Goal: Task Accomplishment & Management: Use online tool/utility

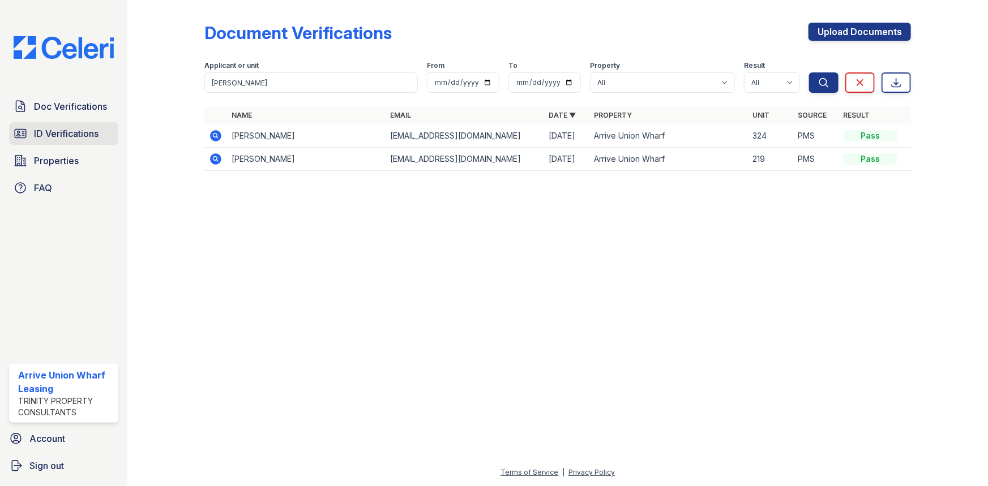
click at [46, 131] on span "ID Verifications" at bounding box center [66, 134] width 65 height 14
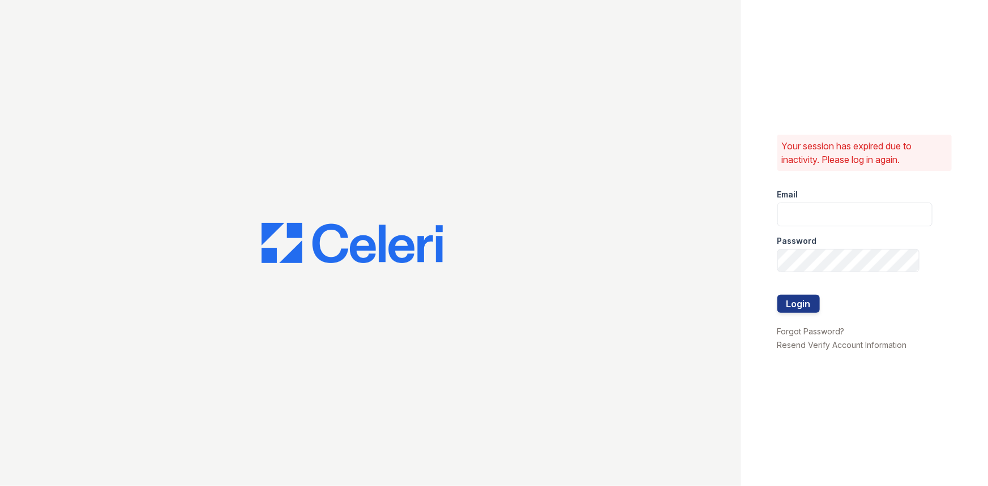
type input "arriveunionwharf@trinity-pm.com"
click at [797, 306] on button "Login" at bounding box center [799, 304] width 42 height 18
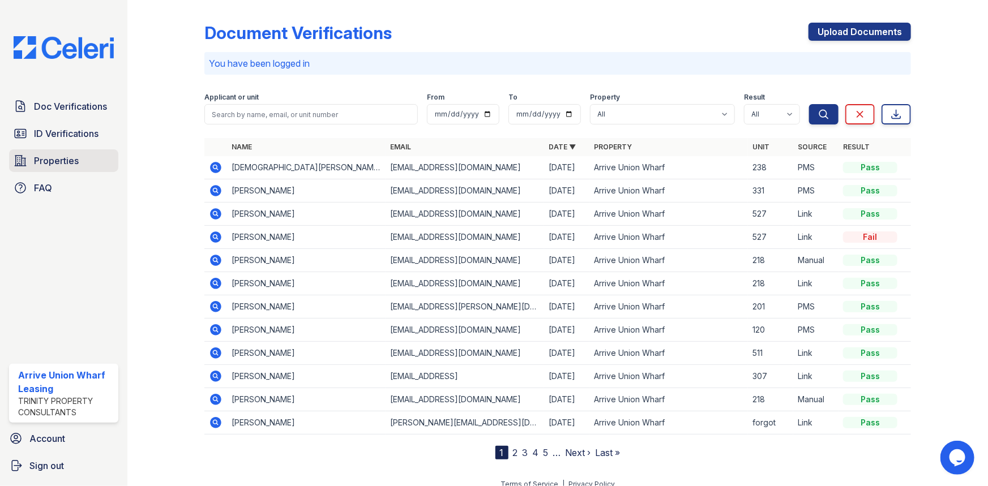
click at [49, 161] on span "Properties" at bounding box center [56, 161] width 45 height 14
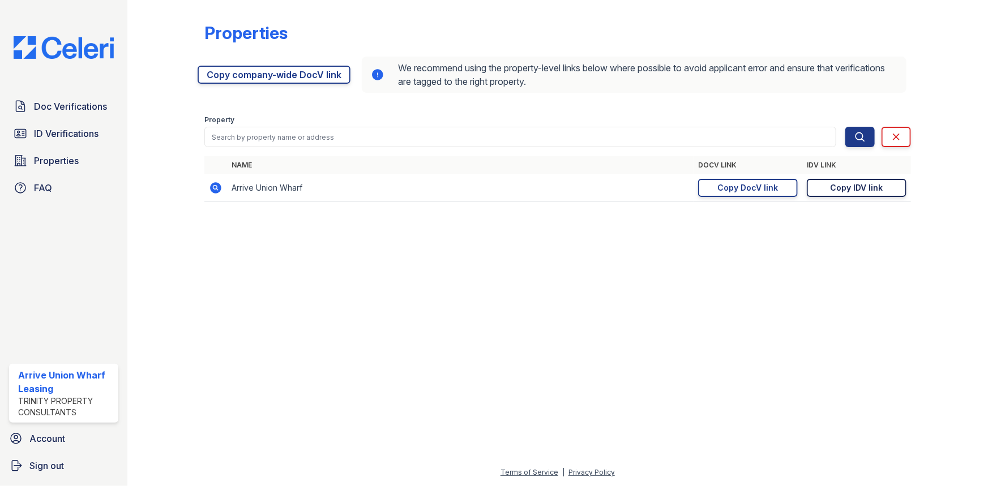
click at [866, 189] on div "Copy IDV link" at bounding box center [857, 187] width 53 height 11
click at [57, 136] on span "ID Verifications" at bounding box center [66, 134] width 65 height 14
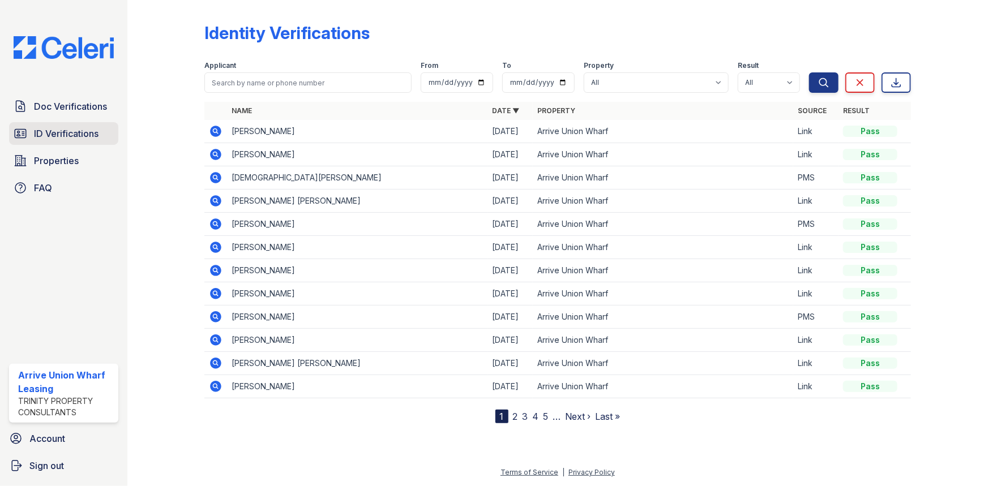
click at [67, 135] on span "ID Verifications" at bounding box center [66, 134] width 65 height 14
